Goal: Task Accomplishment & Management: Use online tool/utility

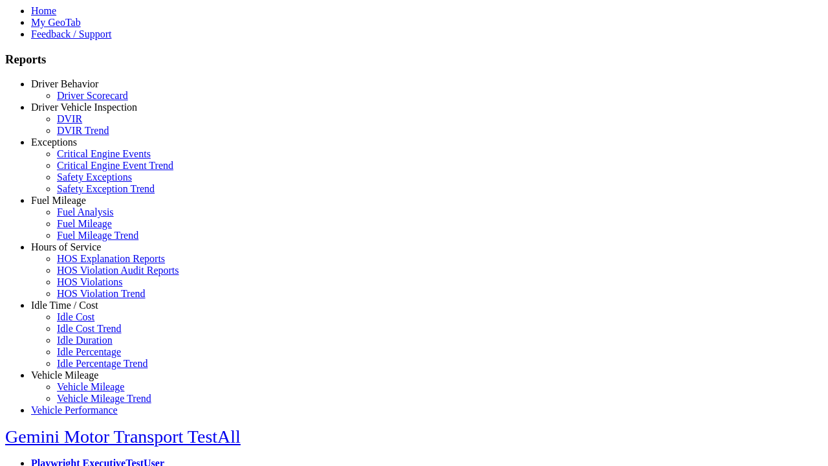
click at [74, 252] on link "Hours of Service" at bounding box center [66, 246] width 70 height 11
click at [84, 264] on link "HOS Explanation Reports" at bounding box center [111, 258] width 108 height 11
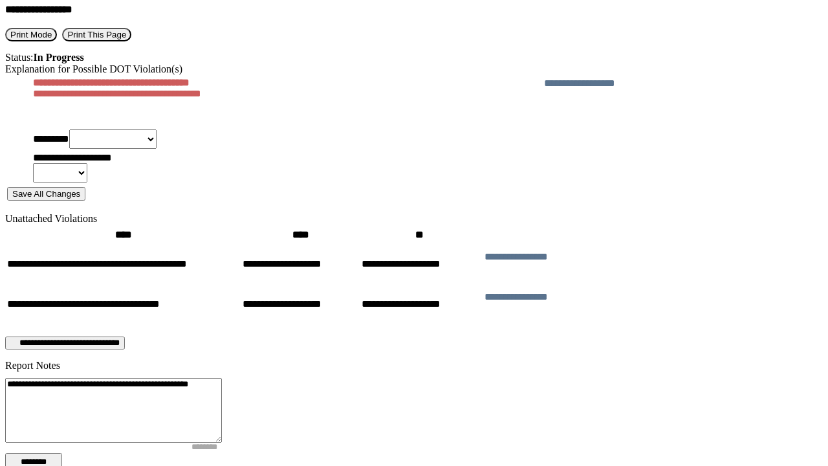
type textarea "**********"
click at [62, 453] on button "********" at bounding box center [33, 462] width 57 height 18
